Goal: Complete application form: Complete application form

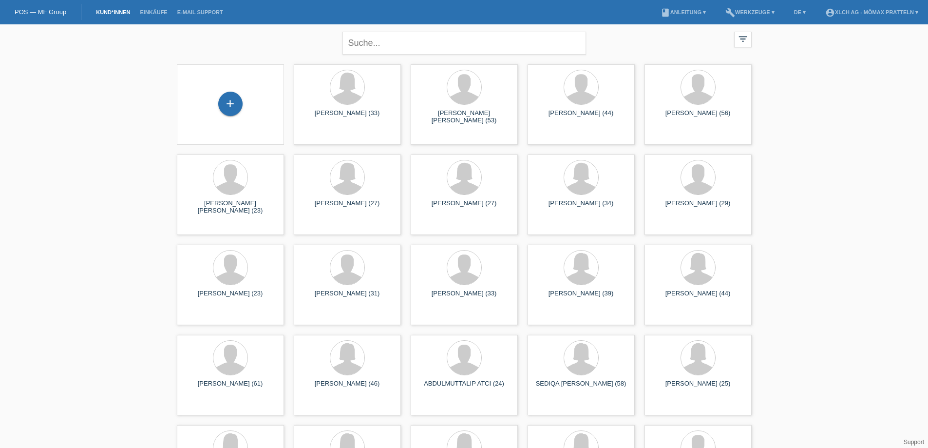
click at [267, 106] on div "+" at bounding box center [231, 105] width 92 height 26
click at [232, 99] on div "+" at bounding box center [230, 104] width 24 height 24
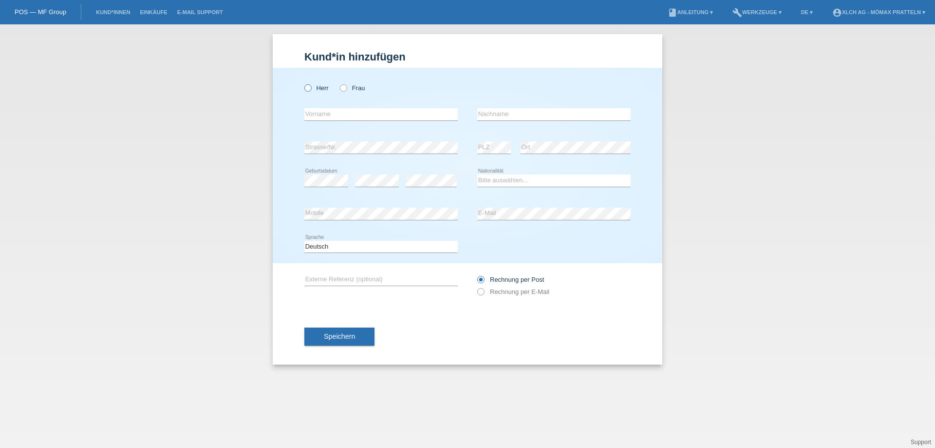
click at [311, 92] on label "Herr" at bounding box center [316, 87] width 24 height 7
click at [311, 91] on input "Herr" at bounding box center [307, 87] width 6 height 6
radio input "true"
click at [339, 121] on div "error Vorname" at bounding box center [380, 114] width 153 height 33
drag, startPoint x: 347, startPoint y: 109, endPoint x: 351, endPoint y: 103, distance: 6.8
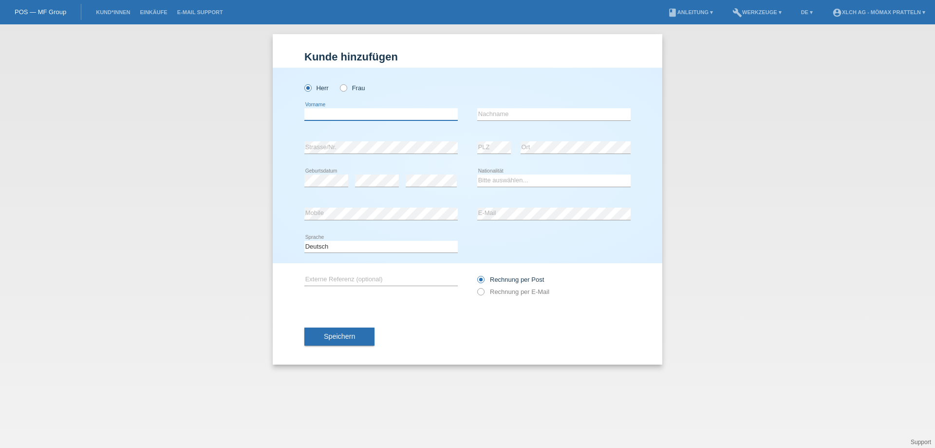
click at [347, 109] on input "text" at bounding box center [380, 114] width 153 height 12
type input "K"
type input "Perparim"
type input "Kameri"
click at [323, 141] on div "error Strasse/Nr." at bounding box center [380, 147] width 153 height 33
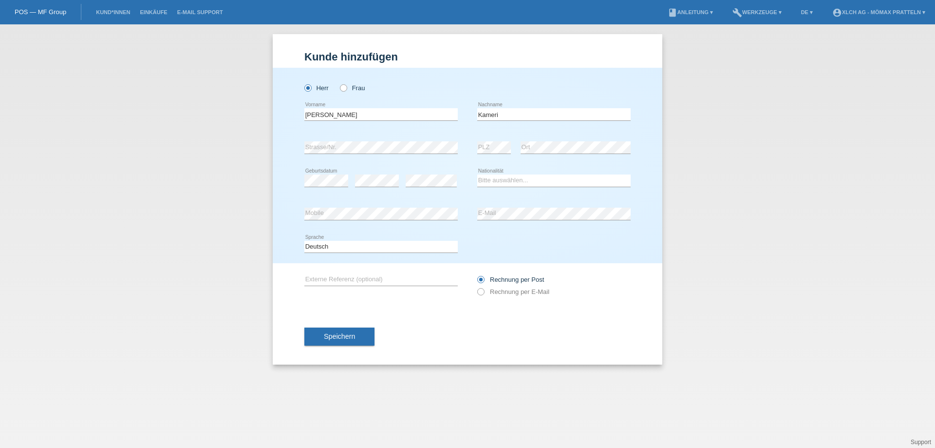
click at [520, 257] on div "Deutsch Français Italiano English error Sprache" at bounding box center [467, 246] width 326 height 33
click at [519, 178] on select "Bitte auswählen... Schweiz Deutschland Liechtenstein Österreich ------------ Af…" at bounding box center [553, 180] width 153 height 12
select select "XK"
click at [477, 174] on select "Bitte auswählen... Schweiz Deutschland Liechtenstein Österreich ------------ Af…" at bounding box center [553, 180] width 153 height 12
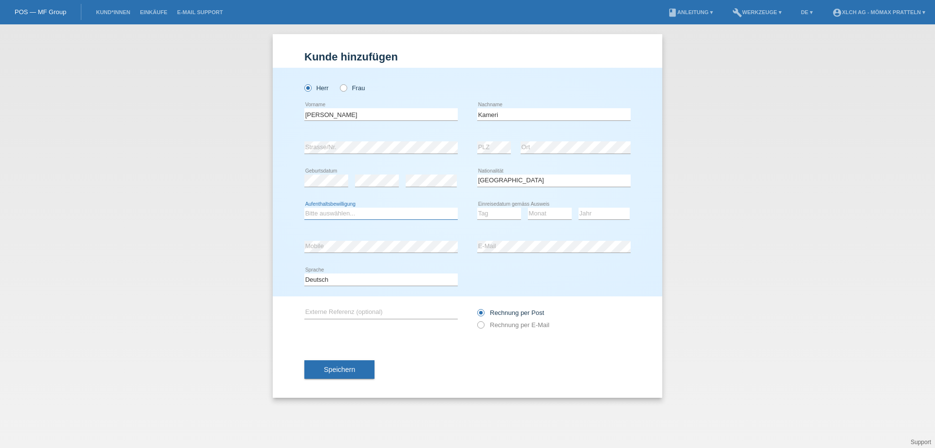
click at [328, 213] on select "Bitte auswählen... C B B - Flüchtlingsstatus Andere" at bounding box center [380, 213] width 153 height 12
select select "C"
click at [304, 207] on select "Bitte auswählen... C B B - Flüchtlingsstatus Andere" at bounding box center [380, 213] width 153 height 12
click at [500, 214] on select "Tag 01 02 03 04 05 06 07 08 09 10 11" at bounding box center [499, 213] width 44 height 12
select select "09"
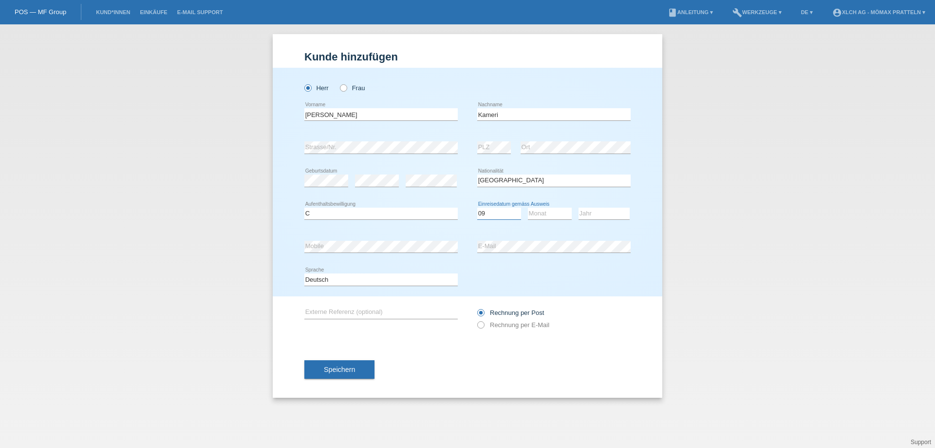
click at [477, 207] on select "Tag 01 02 03 04 05 06 07 08 09 10 11" at bounding box center [499, 213] width 44 height 12
click at [548, 212] on select "Monat 01 02 03 04 05 06 07 08 09 10 11" at bounding box center [550, 213] width 44 height 12
select select "02"
click at [528, 207] on select "Monat 01 02 03 04 05 06 07 08 09 10 11" at bounding box center [550, 213] width 44 height 12
click at [612, 208] on select "Jahr 2025 2024 2023 2022 2021 2020 2019 2018 2017 2016 2015 2014 2013 2012 2011…" at bounding box center [604, 213] width 51 height 12
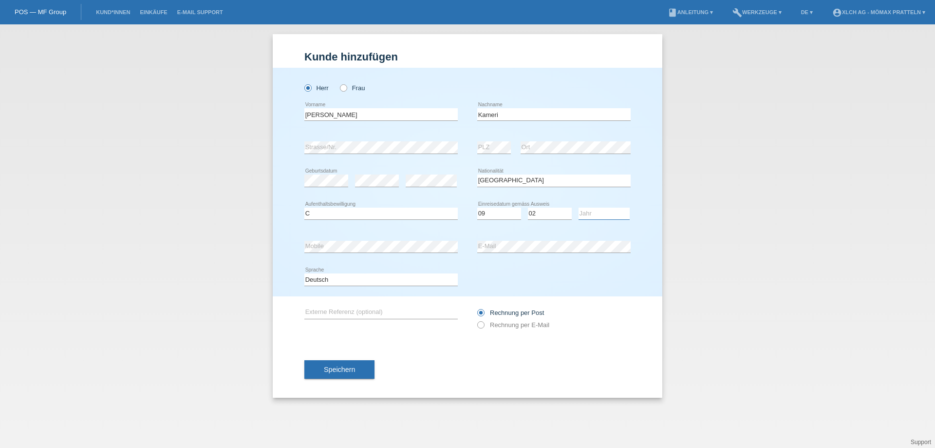
select select "2013"
click at [579, 207] on select "Jahr 2025 2024 2023 2022 2021 2020 2019 2018 2017 2016 2015 2014 2013 2012 2011…" at bounding box center [604, 213] width 51 height 12
click at [334, 365] on button "Speichern" at bounding box center [339, 369] width 70 height 19
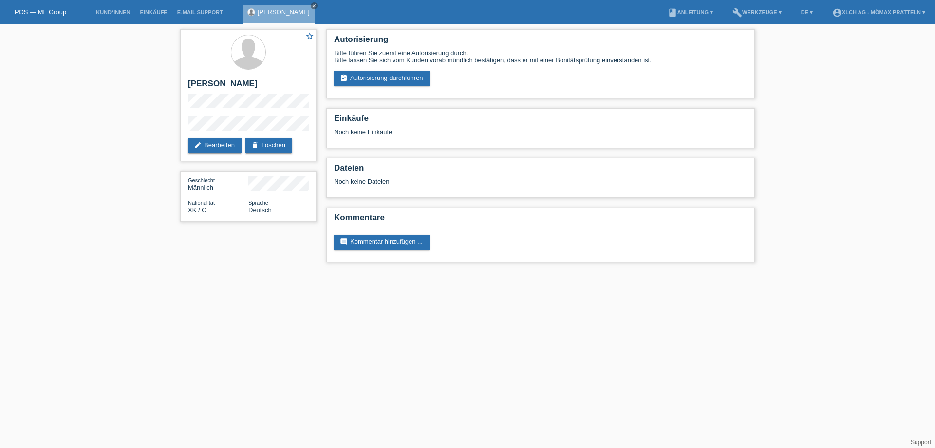
click at [376, 78] on link "assignment_turned_in Autorisierung durchführen" at bounding box center [382, 78] width 96 height 15
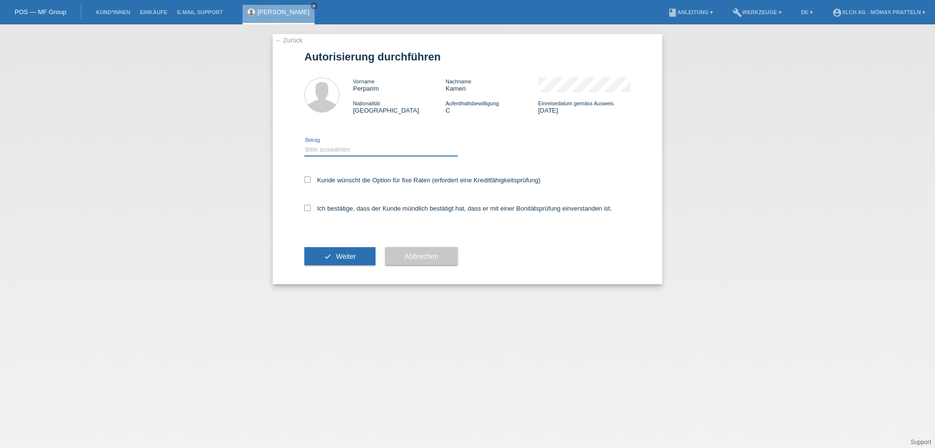
click at [346, 144] on select "Bitte auswählen CHF 1.00 - CHF 499.00 CHF 500.00 - CHF 1'999.00 CHF 2'000.00 - …" at bounding box center [380, 150] width 153 height 12
select select "3"
click at [304, 144] on select "Bitte auswählen CHF 1.00 - CHF 499.00 CHF 500.00 - CHF 1'999.00 CHF 2'000.00 - …" at bounding box center [380, 150] width 153 height 12
click at [307, 182] on icon at bounding box center [307, 179] width 6 height 6
click at [307, 182] on input "Kunde wünscht die Option für fixe Raten (erfordert eine Kreditfähigkeitsprüfung)" at bounding box center [307, 179] width 6 height 6
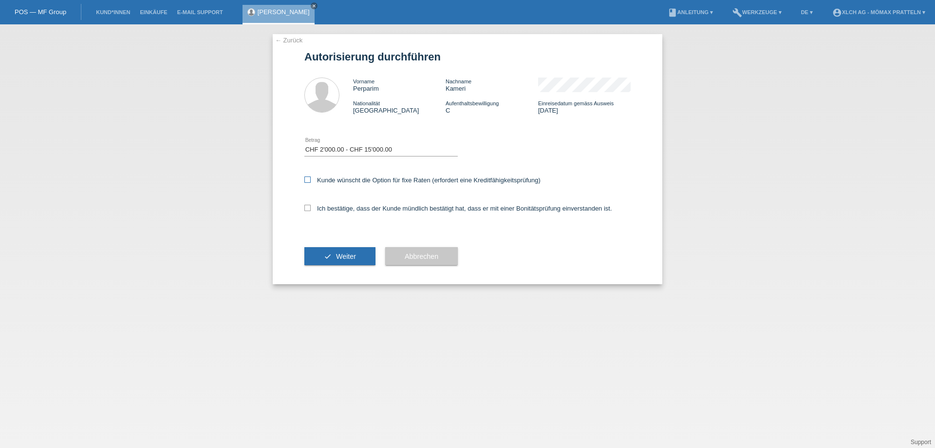
checkbox input "true"
click at [302, 208] on div "← Zurück Autorisierung durchführen Vorname Perparim Nachname Kameri Nationalitä…" at bounding box center [468, 159] width 390 height 250
click at [306, 208] on icon at bounding box center [307, 208] width 6 height 6
click at [306, 208] on input "Ich bestätige, dass der Kunde mündlich bestätigt hat, dass er mit einer Bonität…" at bounding box center [307, 208] width 6 height 6
checkbox input "true"
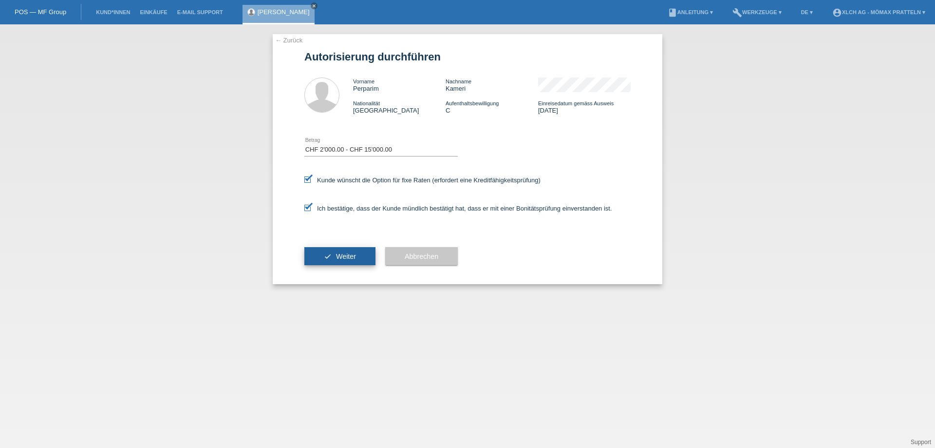
click at [353, 254] on span "Weiter" at bounding box center [346, 256] width 20 height 8
